Goal: Information Seeking & Learning: Learn about a topic

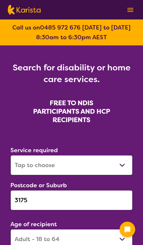
select select "[MEDICAL_DATA]"
select select "AD"
select select "NDIS"
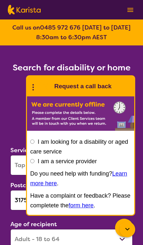
click at [129, 229] on icon at bounding box center [127, 229] width 8 height 8
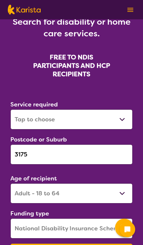
scroll to position [53, 0]
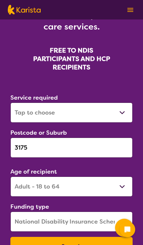
click at [92, 244] on button "Search" at bounding box center [71, 246] width 122 height 19
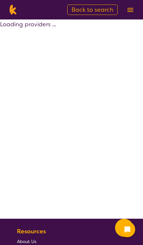
select select "by_score"
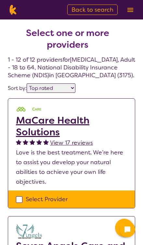
select select "[MEDICAL_DATA]"
select select "AD"
select select "NDIS"
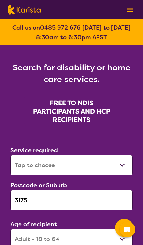
scroll to position [53, 0]
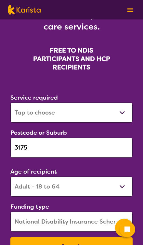
click at [24, 147] on input "3175" at bounding box center [71, 147] width 122 height 20
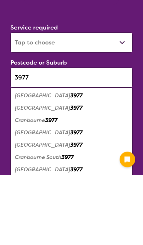
type input "3977"
click at [23, 187] on em "Cranbourne" at bounding box center [30, 190] width 30 height 7
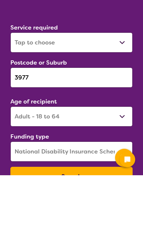
click at [109, 237] on button "Search" at bounding box center [71, 246] width 122 height 19
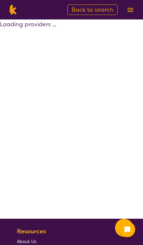
select select "by_score"
